Goal: Task Accomplishment & Management: Manage account settings

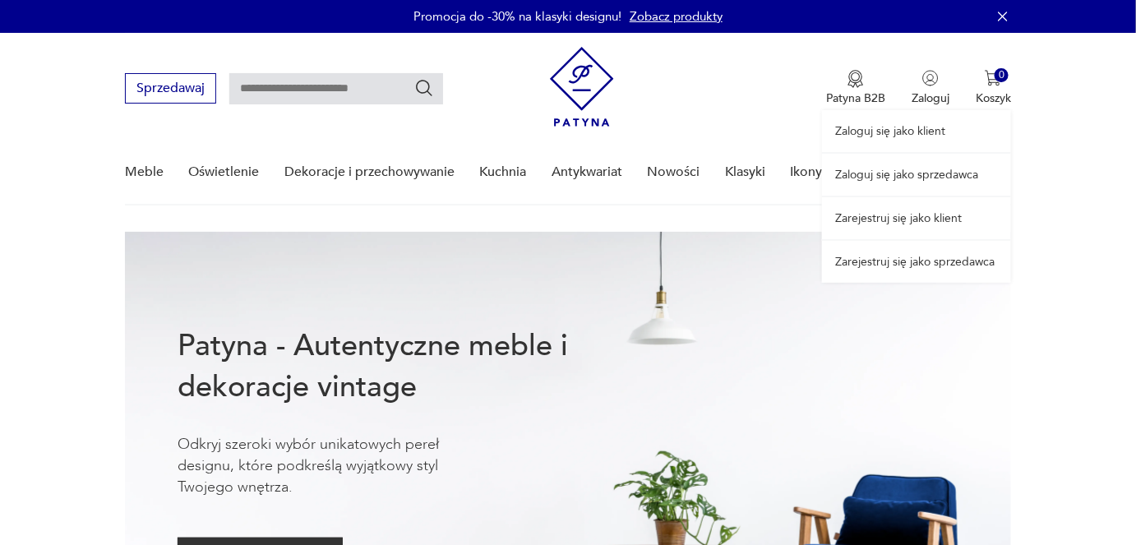
click at [914, 177] on link "Zaloguj się jako sprzedawca" at bounding box center [916, 175] width 189 height 42
click at [911, 173] on link "Zaloguj się jako sprzedawca" at bounding box center [916, 175] width 189 height 42
